Goal: Use online tool/utility: Utilize a website feature to perform a specific function

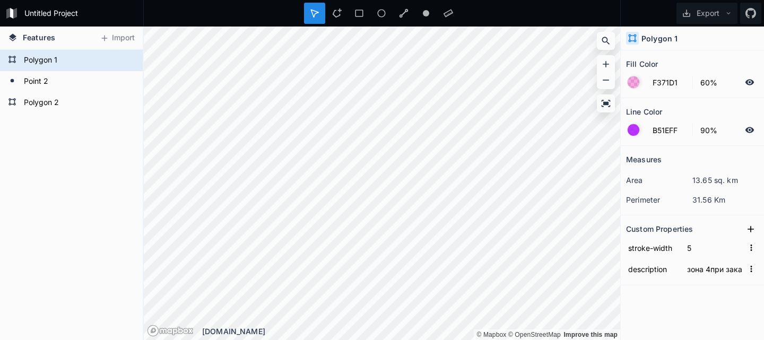
click at [629, 135] on div at bounding box center [633, 130] width 13 height 13
click at [653, 130] on input "B51EFF" at bounding box center [669, 130] width 46 height 13
click at [636, 86] on div at bounding box center [633, 82] width 12 height 12
click at [632, 133] on div at bounding box center [633, 130] width 12 height 12
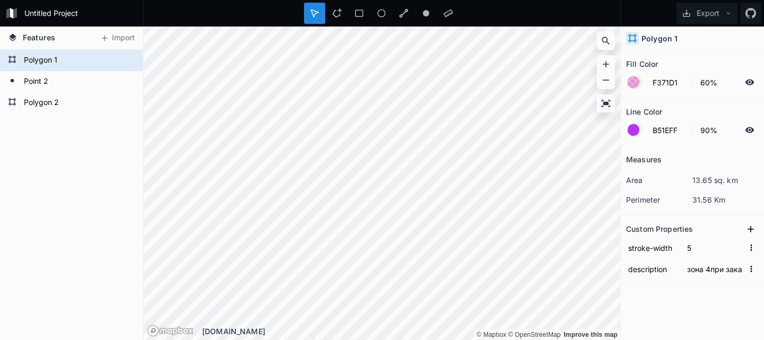
click at [702, 297] on div "Fill Color F371D1 60% Line Color B51EFF 90% Measures area 13.65 sq. km perimete…" at bounding box center [691, 194] width 143 height 289
click at [128, 59] on icon at bounding box center [127, 61] width 10 height 10
type input "зона 4при заказе от 2500руб доставка 500рубпри заказе от 3500руб доставка 400ру…"
click at [126, 88] on div at bounding box center [127, 81] width 15 height 15
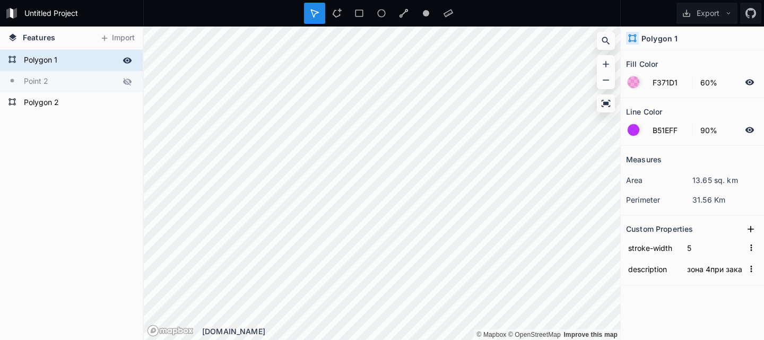
click at [126, 88] on div at bounding box center [127, 81] width 15 height 15
click at [128, 101] on icon at bounding box center [127, 103] width 10 height 10
click at [93, 156] on div "Polygon 2 Point 2 Polygon 1" at bounding box center [71, 195] width 143 height 290
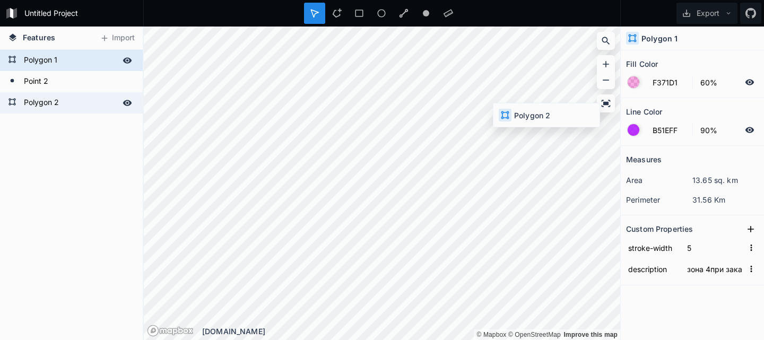
type input "4287F5"
type input "39%"
type input "4287F5"
type input "100%"
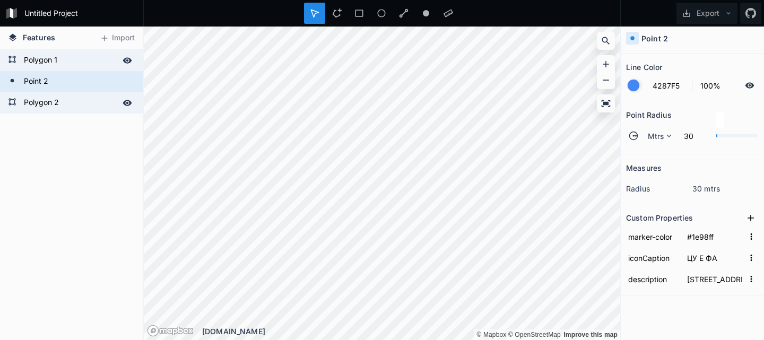
scroll to position [53, 0]
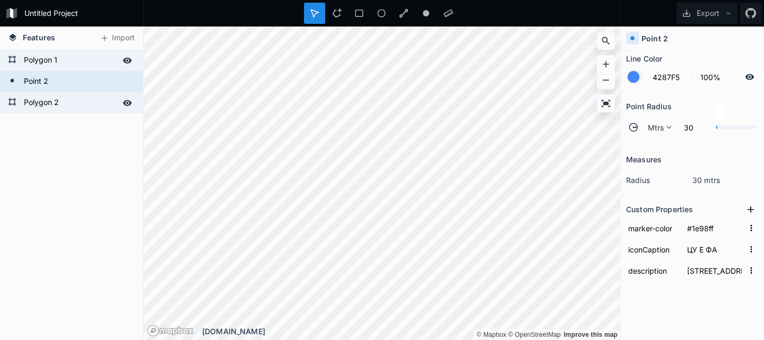
click at [64, 65] on form "Polygon 1" at bounding box center [70, 60] width 99 height 16
type input "F371D1"
type input "60%"
type input "B51EFF"
type input "90%"
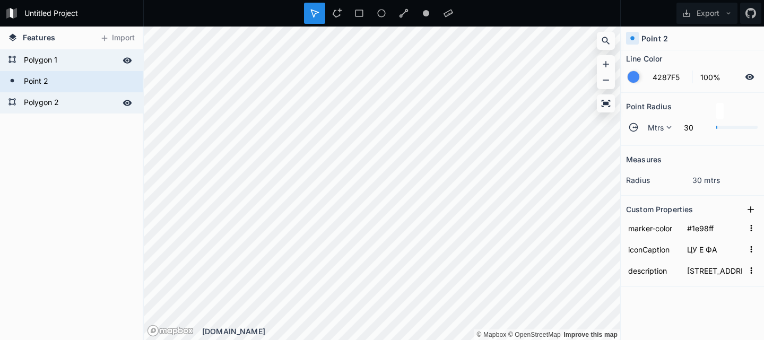
type input "зона 4при заказе от 2500руб доставка 500рубпри заказе от 3500руб доставка 400ру…"
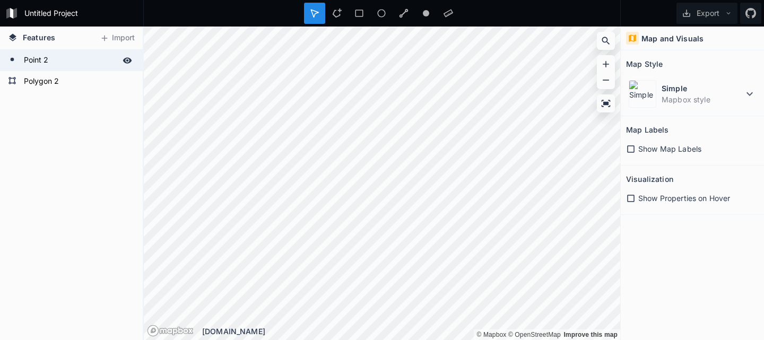
click at [84, 58] on form "Point 2" at bounding box center [70, 60] width 99 height 16
click at [89, 67] on form "Polygon 2" at bounding box center [70, 60] width 99 height 16
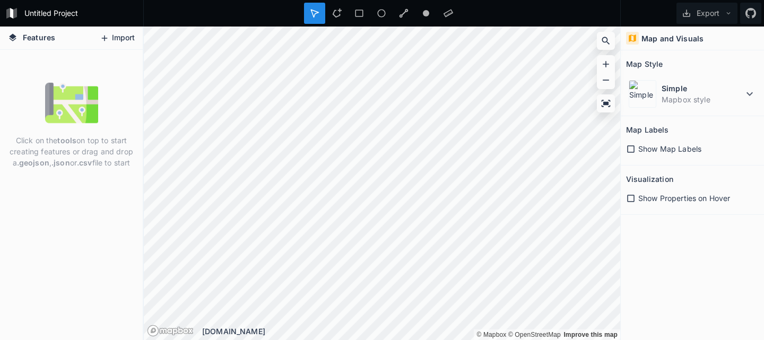
click at [119, 39] on button "Import" at bounding box center [117, 38] width 46 height 17
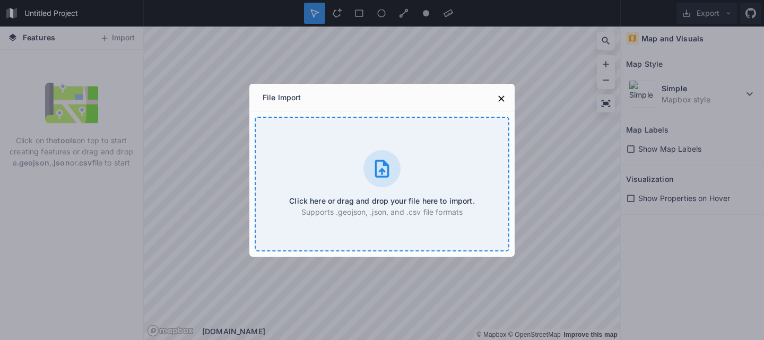
click at [357, 167] on div "Click here or drag and drop your file here to import. Supports .geojson, .json,…" at bounding box center [382, 184] width 255 height 135
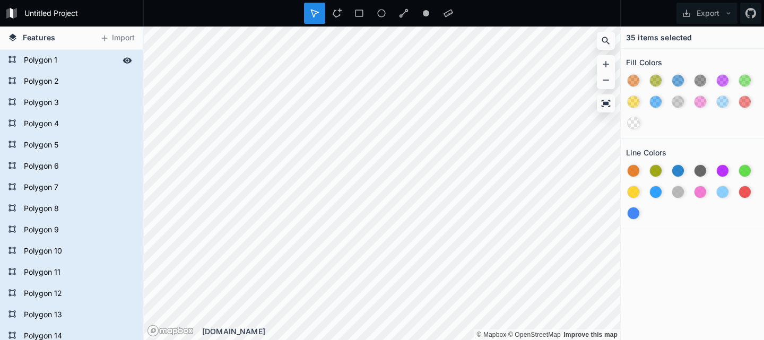
click at [57, 52] on form "Polygon 1" at bounding box center [70, 60] width 99 height 16
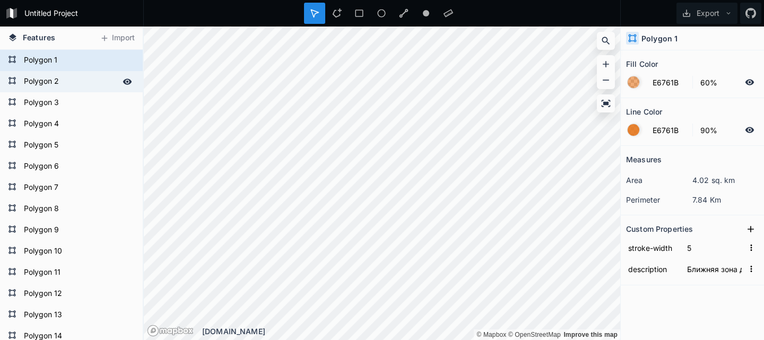
click at [55, 81] on form "Polygon 2" at bounding box center [70, 82] width 99 height 16
type input "97A100"
type input "Ближняя зона доставки [GEOGRAPHIC_DATA] 2Время максимальное 1 часЦена доставки …"
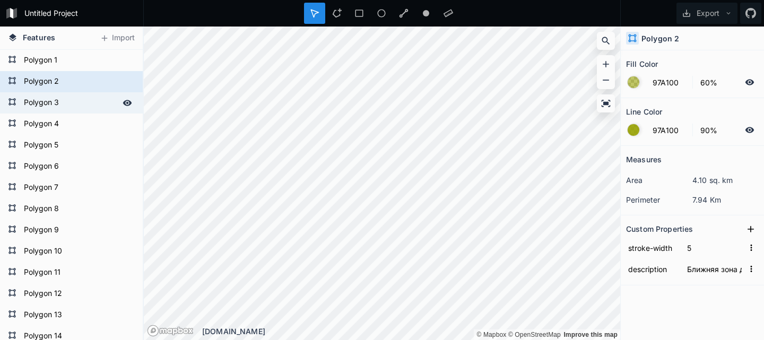
click at [50, 101] on form "Polygon 3" at bounding box center [70, 103] width 99 height 16
type input "177BC9"
type input "Ближняя зона [GEOGRAPHIC_DATA] наб. 10Время максимальное 1 часЦена доставки 200…"
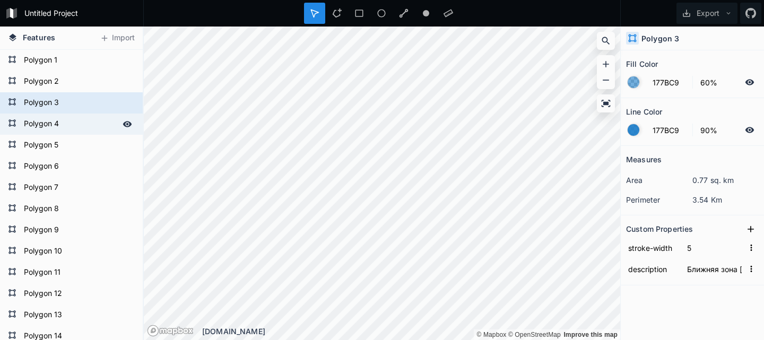
click at [50, 124] on form "Polygon 4" at bounding box center [70, 124] width 99 height 16
type input "595959"
type input "Ближняя зона доставки Депо Лесная 20Время максимальное 1 часЦена доставки 200 р…"
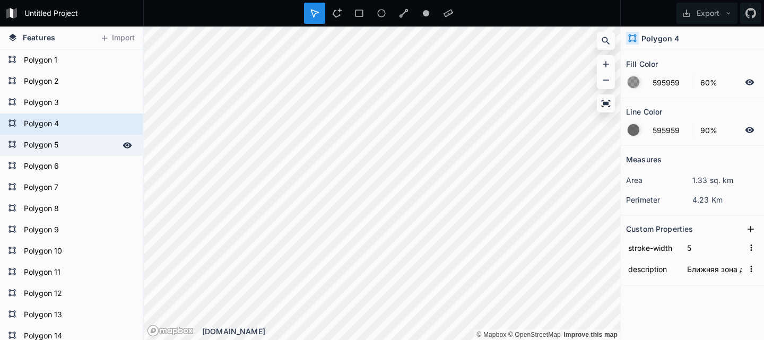
click at [50, 155] on div "Polygon 5" at bounding box center [71, 145] width 143 height 21
type input "B51EFF"
type input "Ближняя зона доставки ЦДМ Театральный прВремя максимальное 1 часЦена доставки 2…"
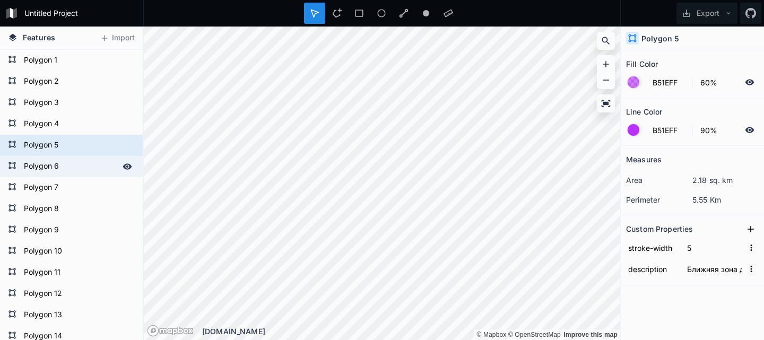
click at [52, 176] on div "Polygon 6" at bounding box center [71, 166] width 143 height 21
type input "56DB40"
type input "Средняя зона доставки Павелецкая площадьВремя максимальное 1:30Цена доставки 30…"
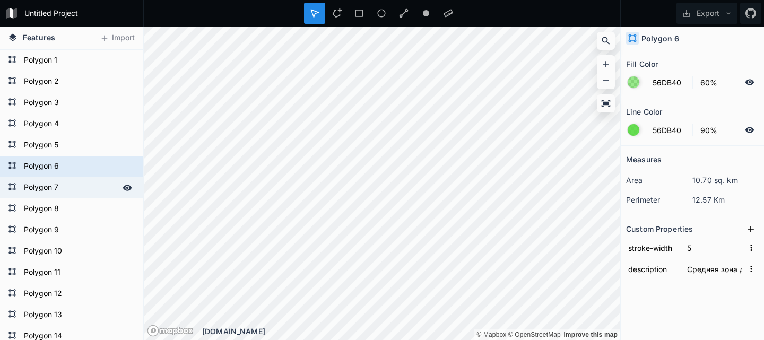
click at [51, 196] on form "Polygon 7" at bounding box center [70, 188] width 99 height 16
type input "FFD21E"
type input "Средняя зона доставки [PERSON_NAME][GEOGRAPHIC_DATA] 1:30Цена 300 рубМинимальны…"
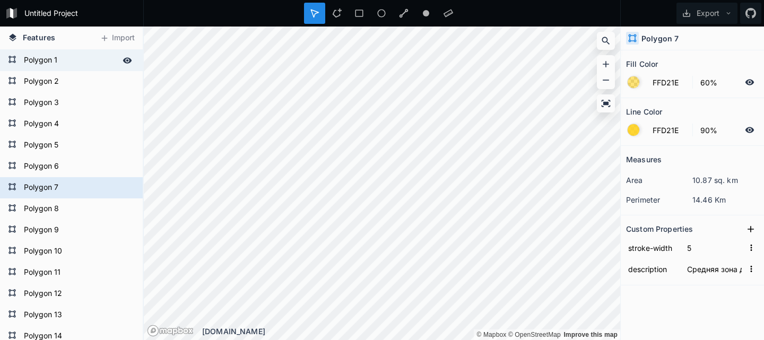
click at [45, 60] on form "Polygon 1" at bounding box center [70, 60] width 99 height 16
type input "E6761B"
type input "Ближняя зона доставки [PERSON_NAME][GEOGRAPHIC_DATA] 111 час максимумЦена доста…"
